Goal: Task Accomplishment & Management: Use online tool/utility

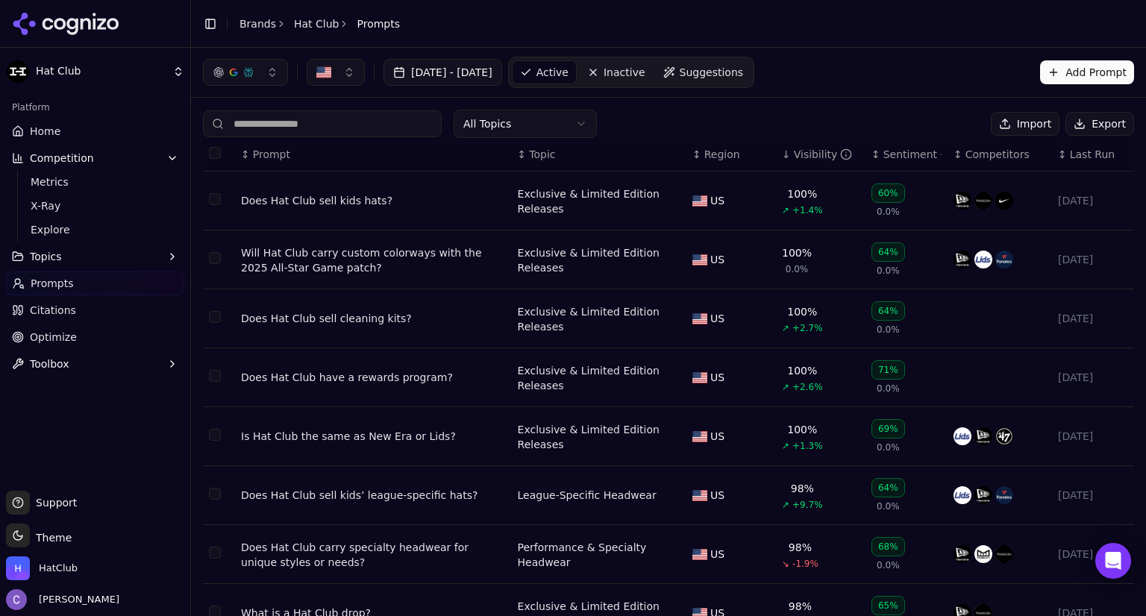
click at [87, 160] on button "Competition" at bounding box center [95, 158] width 178 height 24
click at [107, 163] on button "Competition" at bounding box center [95, 158] width 178 height 24
click at [107, 231] on span "Explore" at bounding box center [96, 229] width 130 height 15
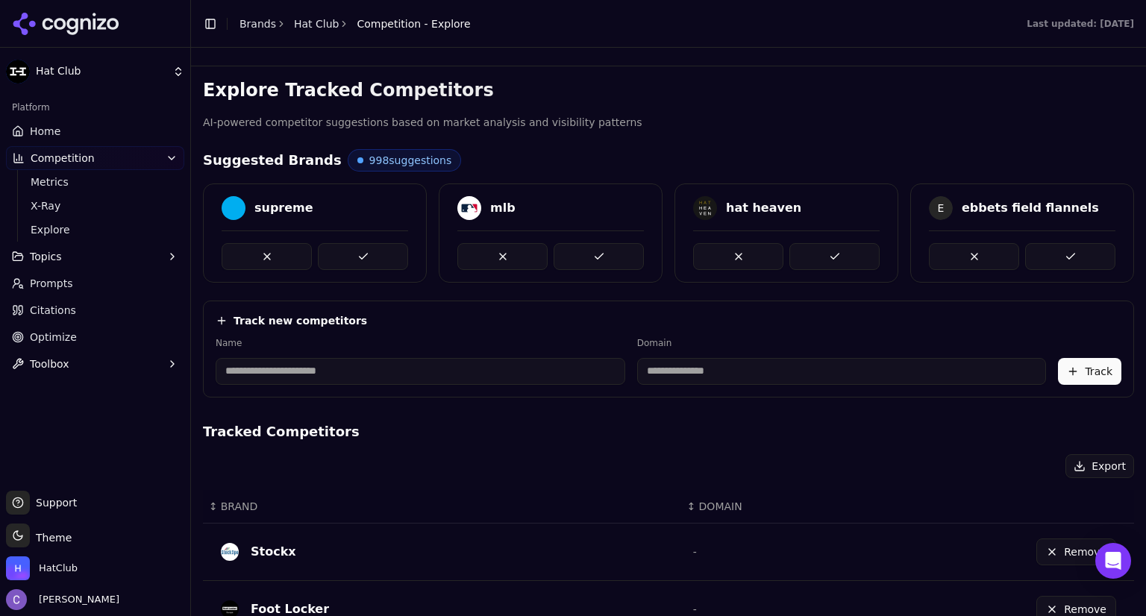
click at [369, 368] on input at bounding box center [421, 371] width 410 height 27
type input "*******"
type input "**********"
type input "********"
click at [1077, 380] on button "Track" at bounding box center [1089, 371] width 63 height 27
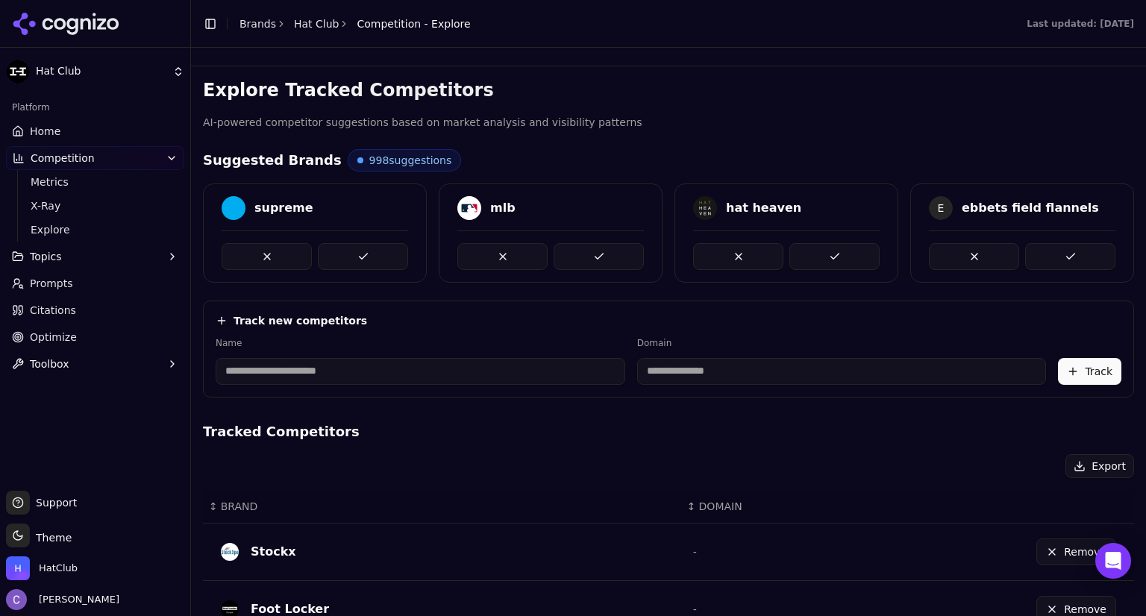
click at [301, 376] on input at bounding box center [421, 371] width 410 height 27
type input "*"
type input "********"
click at [667, 374] on input at bounding box center [774, 371] width 364 height 27
type input "**********"
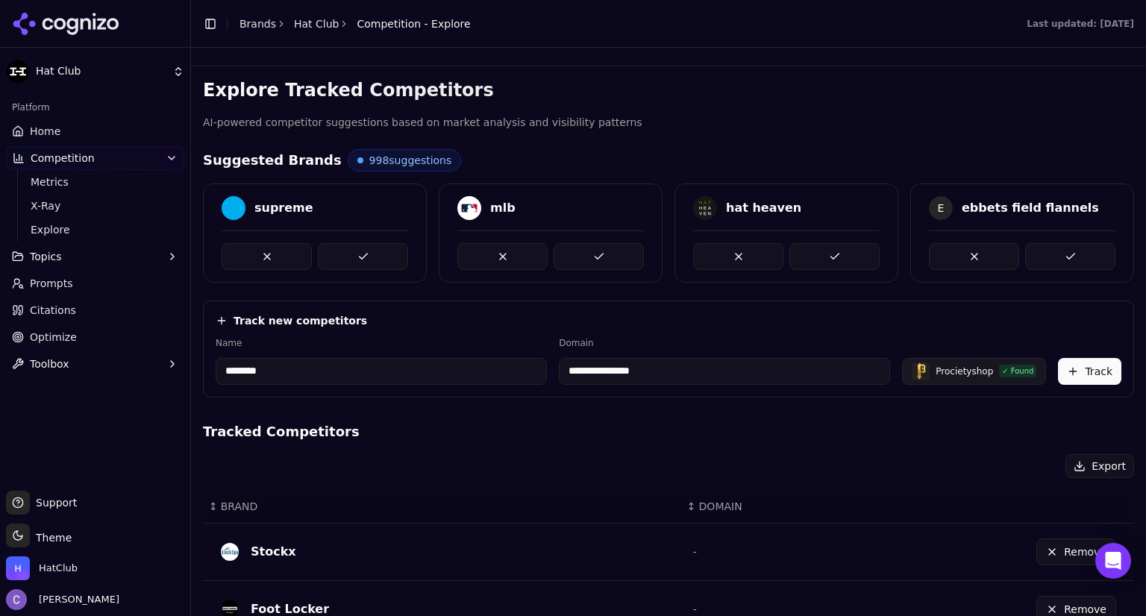
click at [1083, 377] on button "Track" at bounding box center [1089, 371] width 63 height 27
click at [66, 134] on link "Home" at bounding box center [95, 131] width 178 height 24
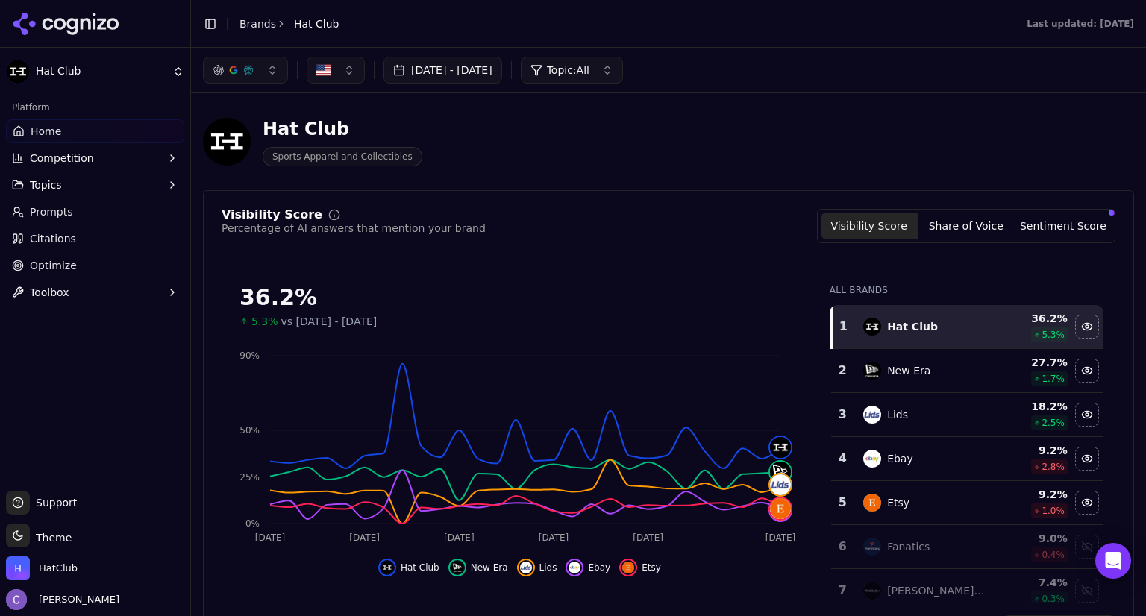
click at [48, 125] on span "Home" at bounding box center [46, 131] width 31 height 15
click at [54, 216] on span "Prompts" at bounding box center [51, 211] width 43 height 15
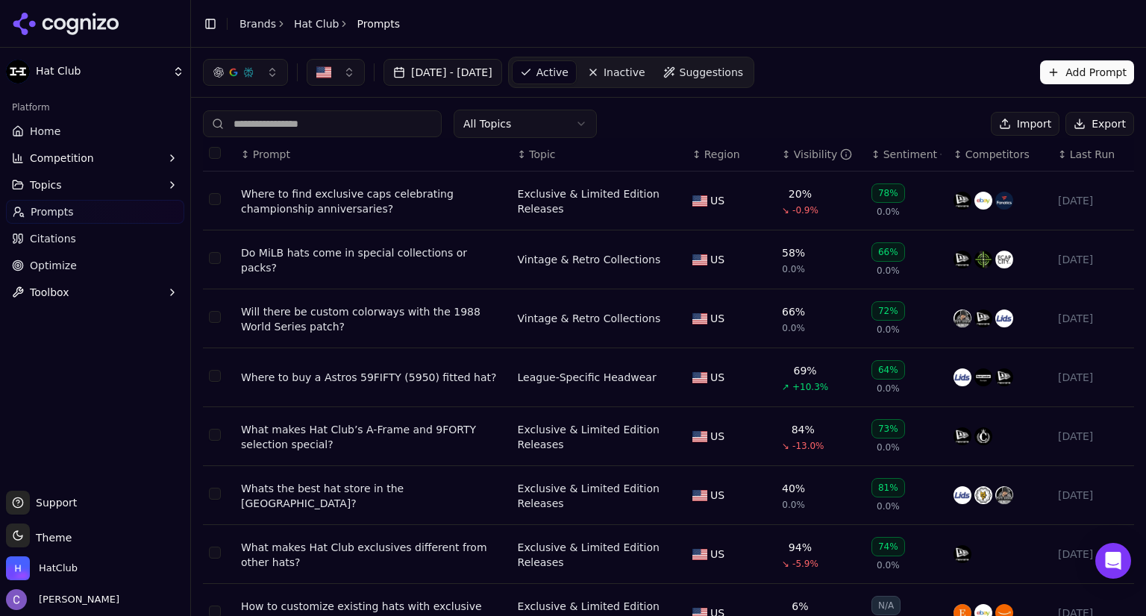
click at [78, 163] on span "Competition" at bounding box center [62, 158] width 64 height 15
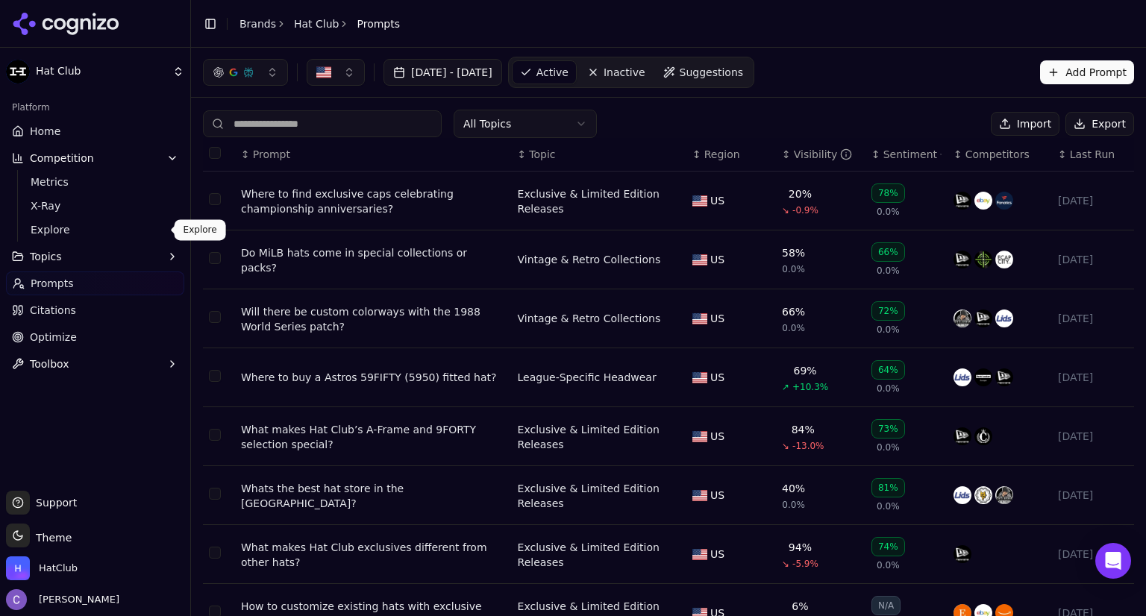
click at [63, 238] on link "Explore" at bounding box center [96, 229] width 142 height 21
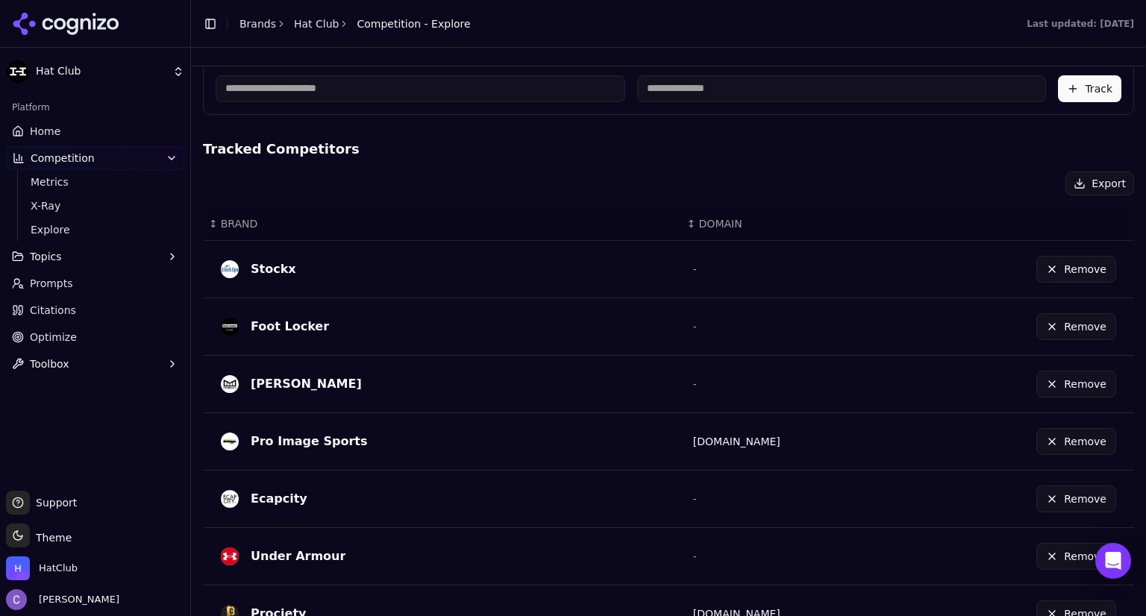
scroll to position [281, 0]
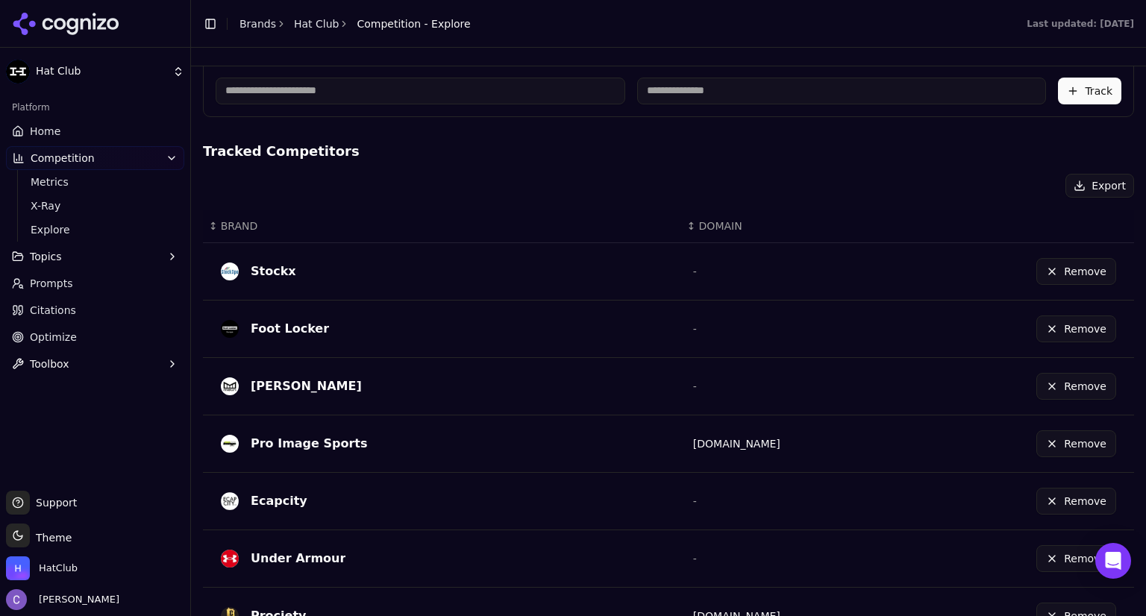
click at [328, 90] on input at bounding box center [421, 91] width 410 height 27
type input "*"
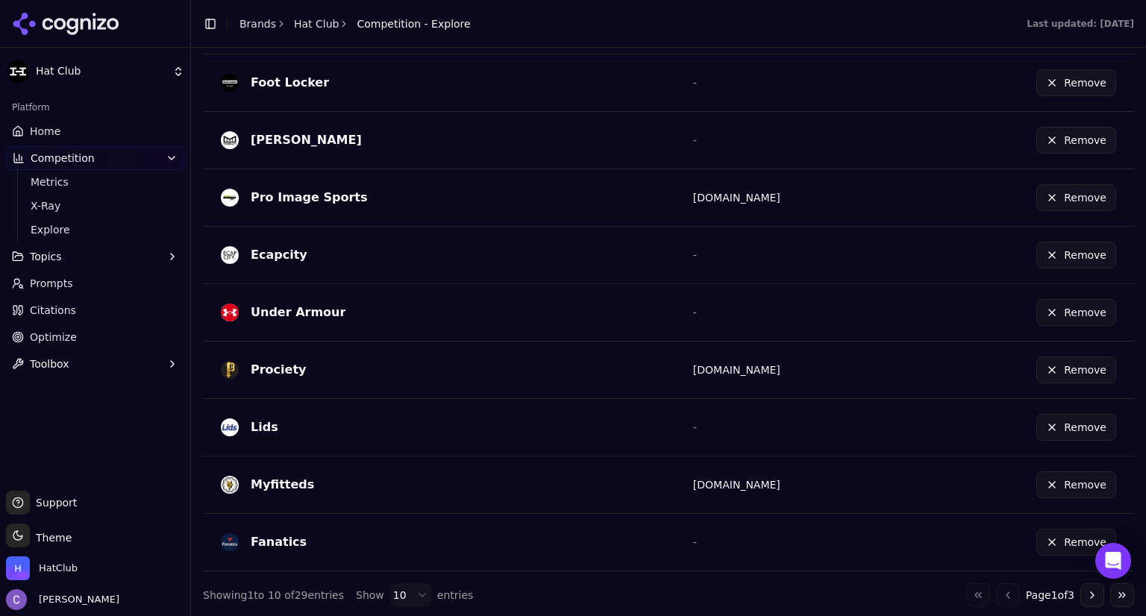
click at [1080, 590] on button "Go to next page" at bounding box center [1092, 595] width 24 height 24
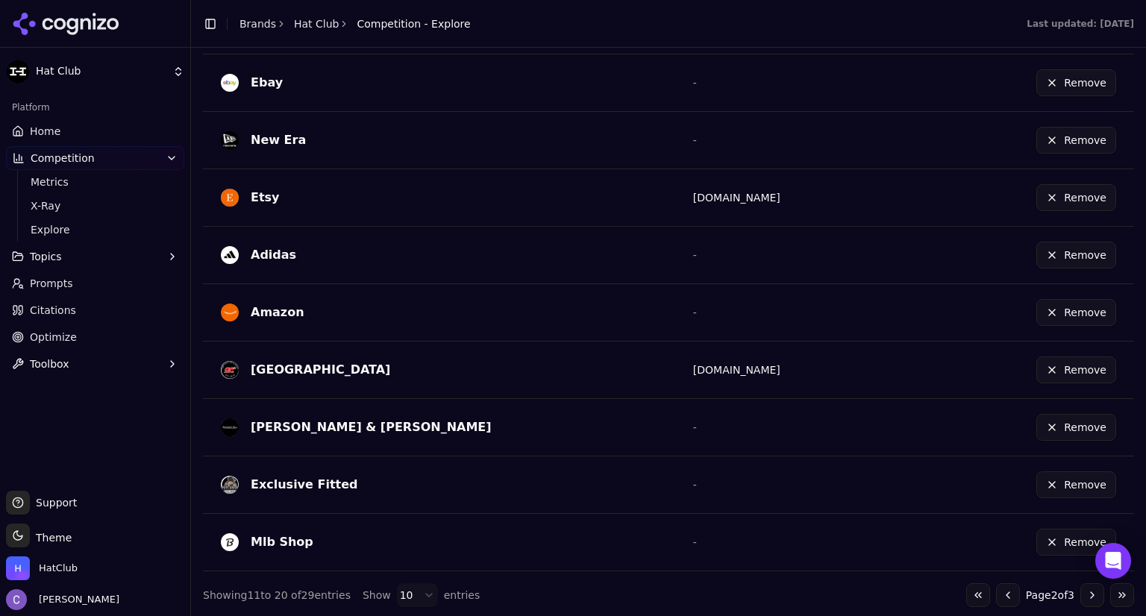
click at [1084, 589] on button "Go to next page" at bounding box center [1092, 595] width 24 height 24
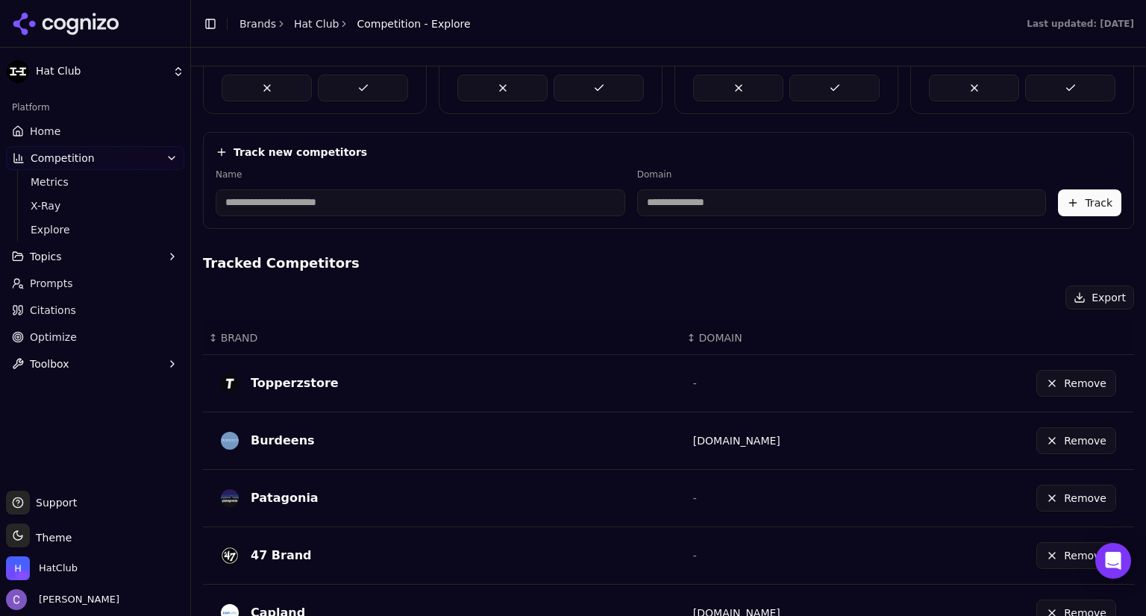
scroll to position [0, 0]
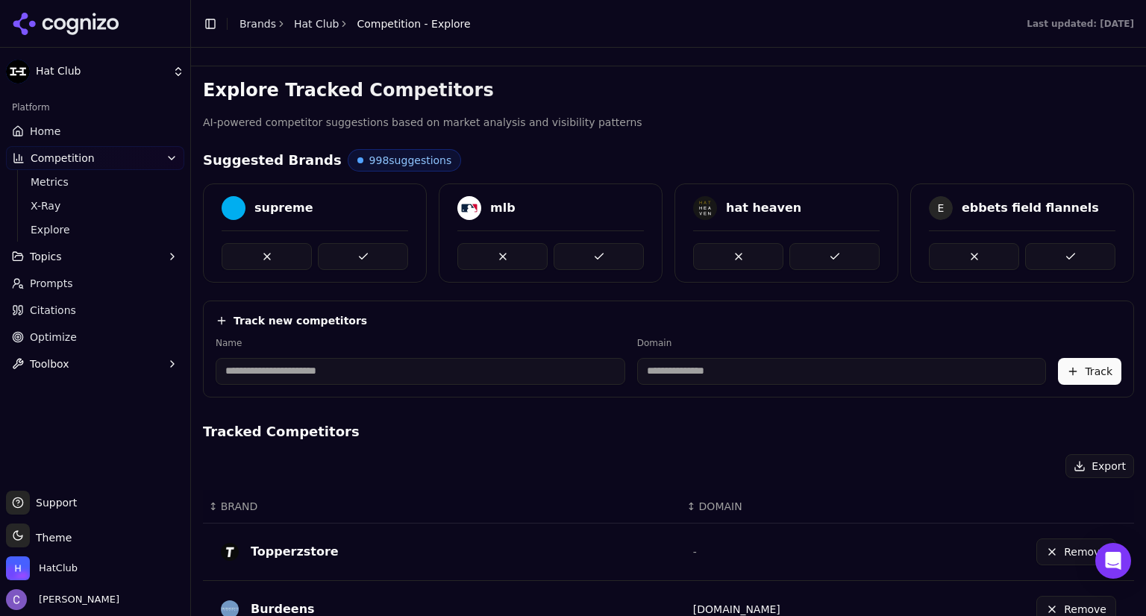
click at [80, 126] on link "Home" at bounding box center [95, 131] width 178 height 24
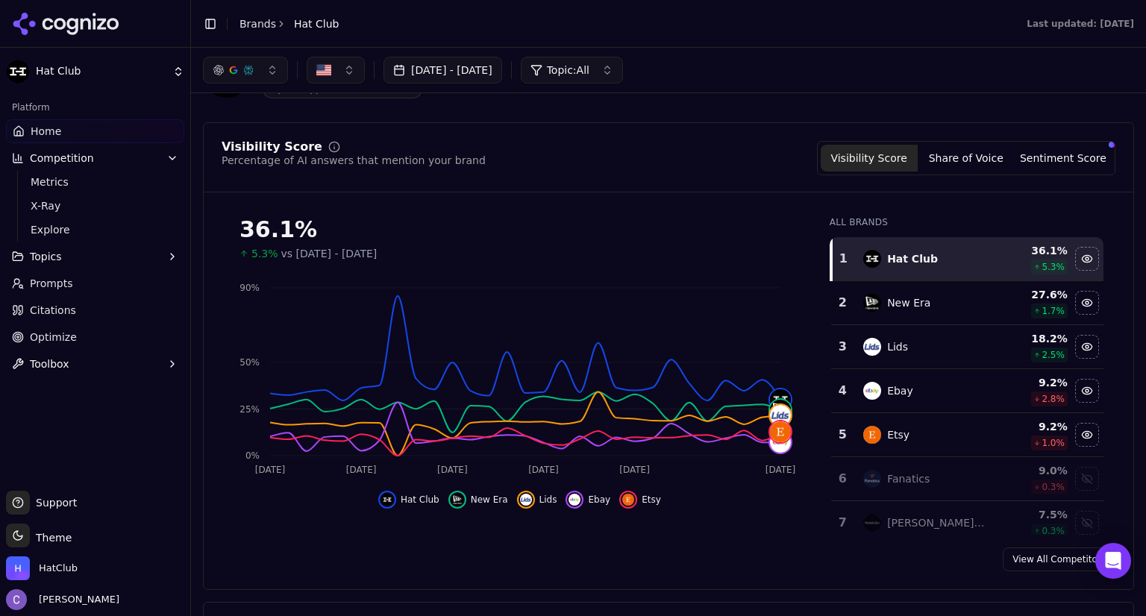
scroll to position [57, 0]
